Goal: Task Accomplishment & Management: Use online tool/utility

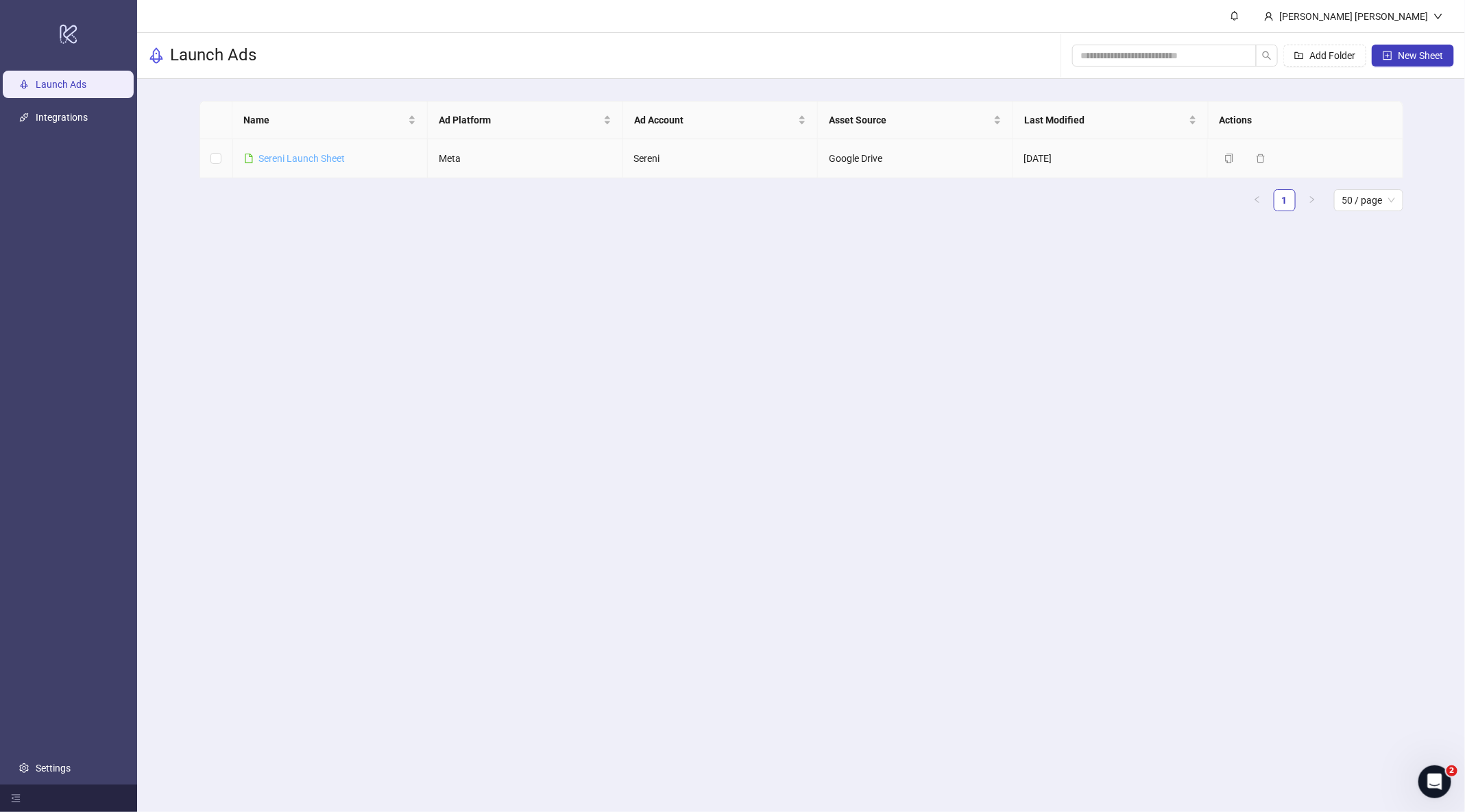
click at [322, 154] on link "Sereni Launch Sheet" at bounding box center [302, 158] width 87 height 11
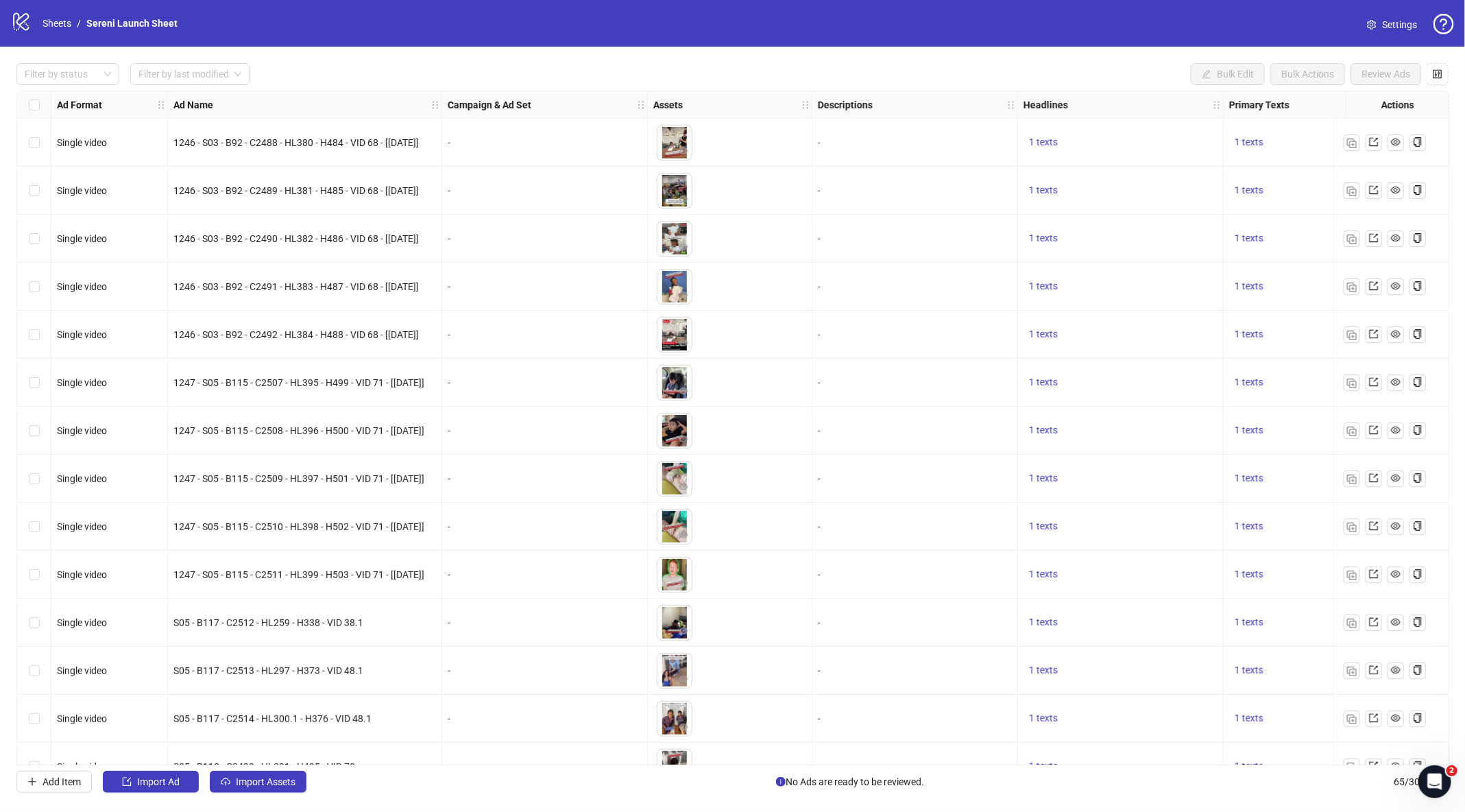
scroll to position [66, 0]
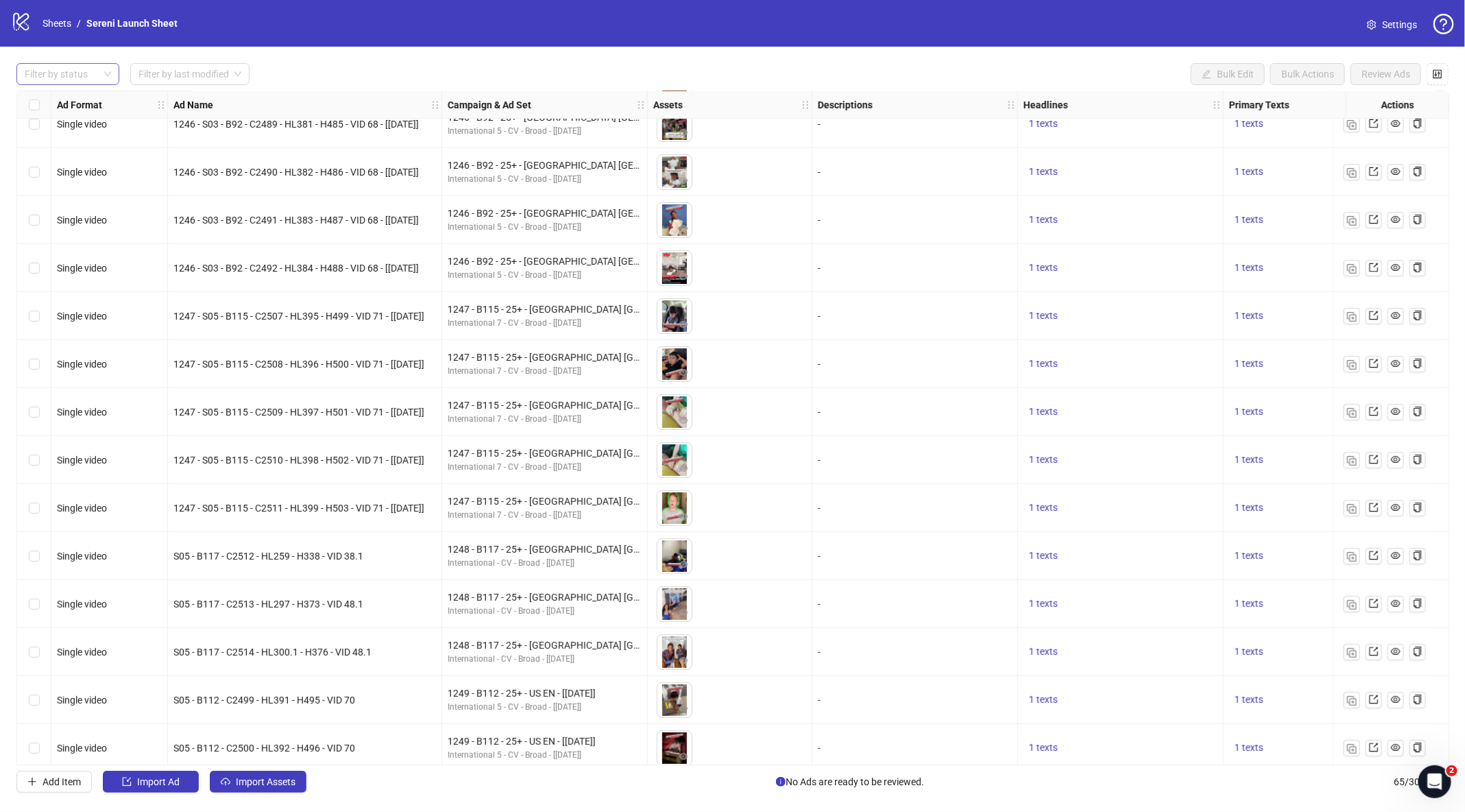
click at [101, 84] on div "Filter by status" at bounding box center [68, 74] width 103 height 22
click at [98, 79] on div at bounding box center [60, 74] width 83 height 19
click at [62, 105] on div "Draft" at bounding box center [68, 102] width 81 height 15
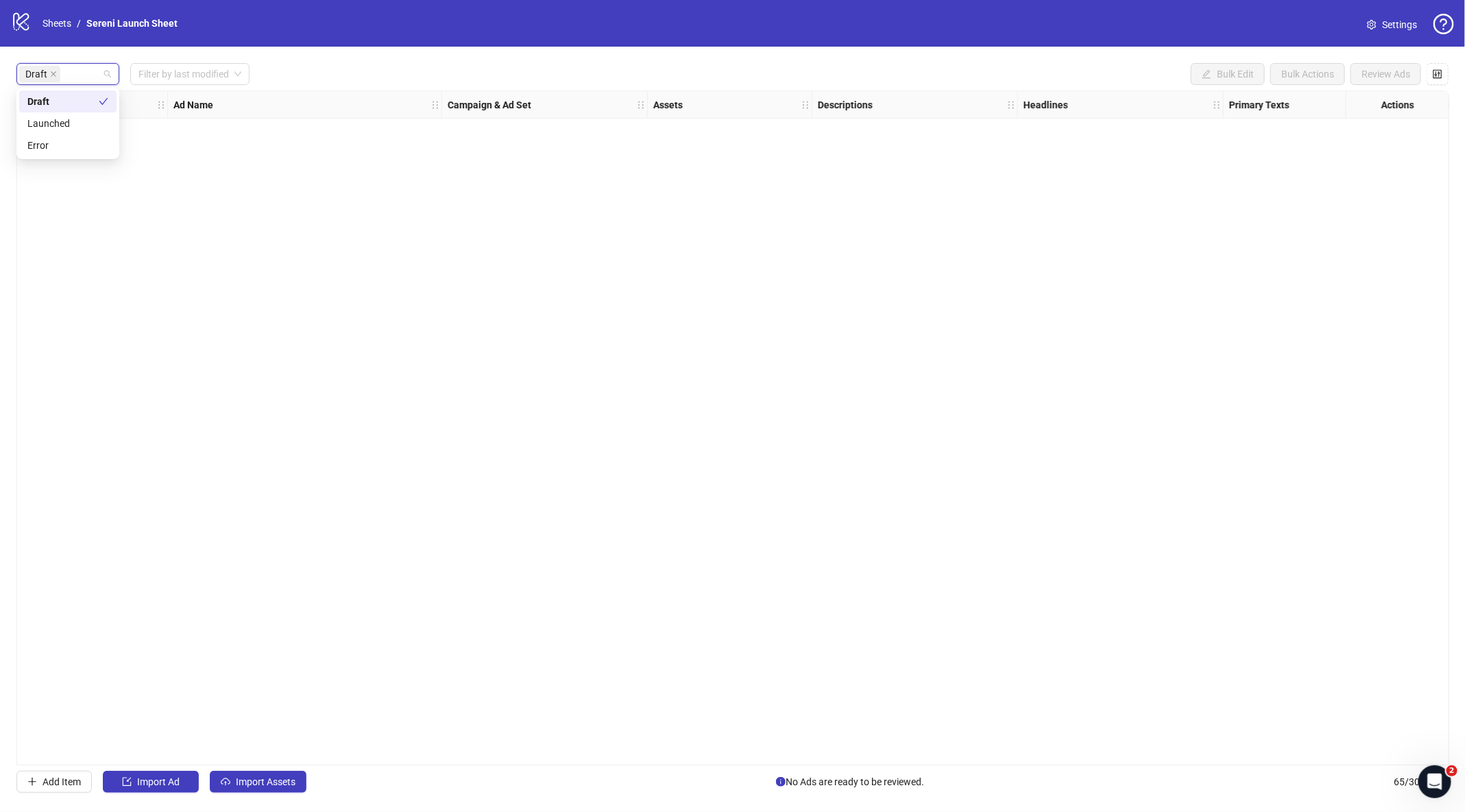
scroll to position [0, 0]
click at [287, 306] on div "Ad Format Ad Name Campaign & Ad Set Assets Descriptions Headlines Primary Texts…" at bounding box center [733, 428] width 1433 height 675
click at [167, 775] on button "Import Ad" at bounding box center [151, 781] width 96 height 22
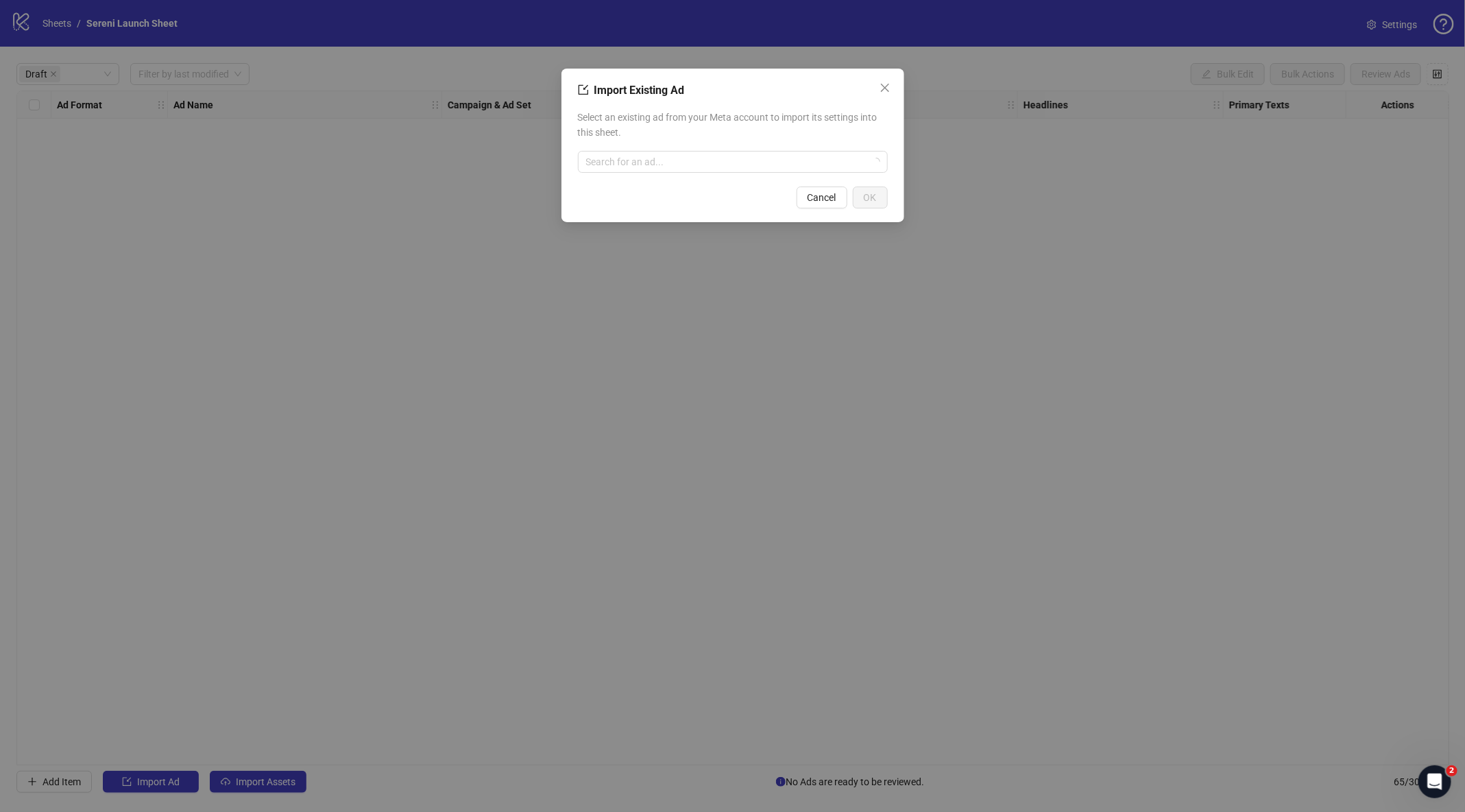
click at [730, 175] on div "Select an existing ad from your Meta account to import its settings into this s…" at bounding box center [732, 141] width 310 height 74
click at [731, 172] on div "Search for an ad..." at bounding box center [732, 161] width 310 height 22
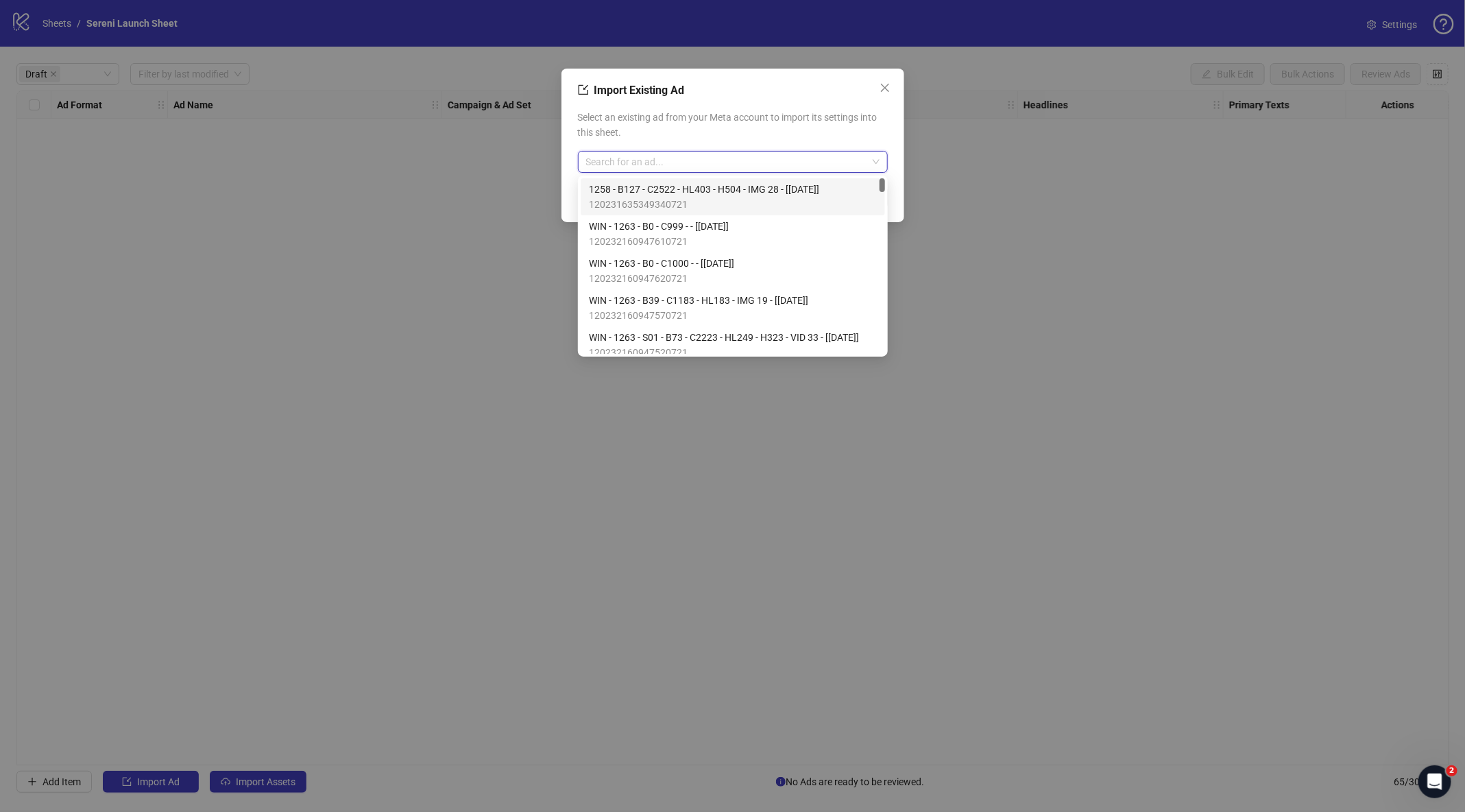
click at [737, 141] on div "Select an existing ad from your Meta account to import its settings into this s…" at bounding box center [732, 141] width 310 height 74
click at [752, 168] on input "search" at bounding box center [726, 162] width 281 height 21
click at [814, 147] on div "Select an existing ad from your Meta account to import its settings into this s…" at bounding box center [732, 141] width 310 height 74
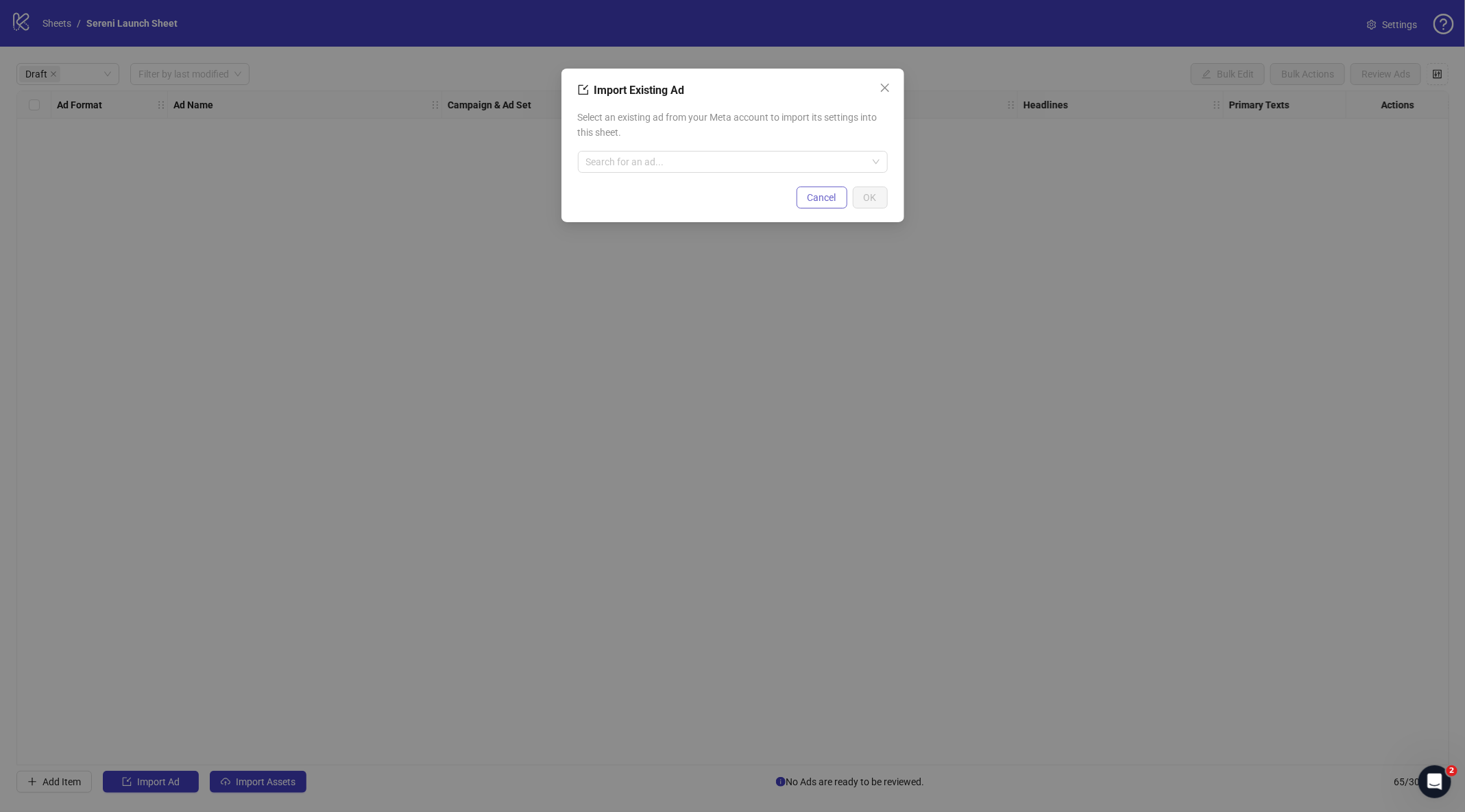
click at [814, 195] on span "Cancel" at bounding box center [822, 197] width 29 height 11
